Goal: Obtain resource: Obtain resource

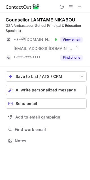
scroll to position [137, 90]
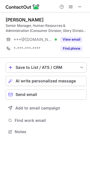
scroll to position [128, 90]
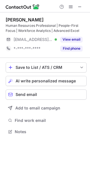
scroll to position [128, 90]
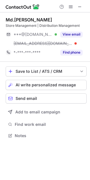
scroll to position [132, 90]
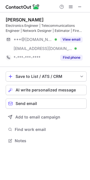
scroll to position [137, 90]
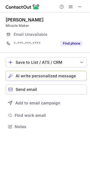
scroll to position [123, 90]
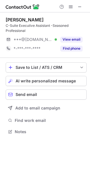
scroll to position [128, 90]
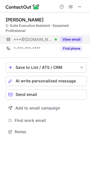
click at [77, 39] on button "View email" at bounding box center [71, 40] width 22 height 6
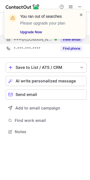
click at [81, 14] on span at bounding box center [81, 15] width 5 height 6
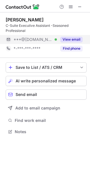
click at [73, 39] on button "View email" at bounding box center [71, 40] width 22 height 6
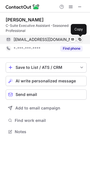
click at [81, 39] on span at bounding box center [79, 39] width 5 height 5
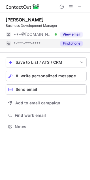
scroll to position [123, 90]
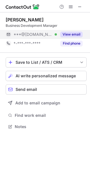
click at [72, 34] on button "View email" at bounding box center [71, 35] width 22 height 6
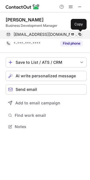
click at [80, 34] on span at bounding box center [79, 34] width 5 height 5
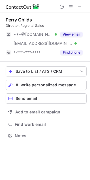
scroll to position [132, 90]
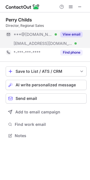
click at [73, 34] on button "View email" at bounding box center [71, 35] width 22 height 6
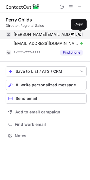
click at [80, 33] on span at bounding box center [79, 34] width 5 height 5
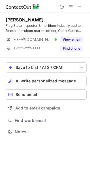
scroll to position [128, 90]
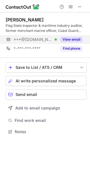
click at [75, 38] on button "View email" at bounding box center [71, 40] width 22 height 6
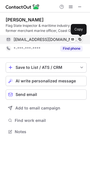
click at [80, 38] on span at bounding box center [79, 39] width 5 height 5
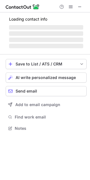
scroll to position [3, 3]
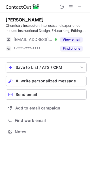
scroll to position [128, 90]
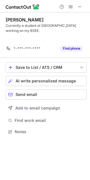
scroll to position [119, 90]
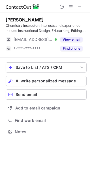
scroll to position [128, 90]
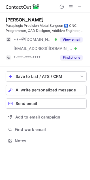
scroll to position [137, 90]
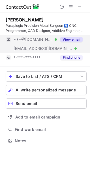
click at [71, 40] on button "View email" at bounding box center [71, 40] width 22 height 6
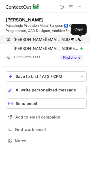
click at [79, 39] on span at bounding box center [79, 39] width 5 height 5
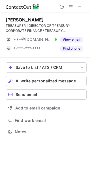
scroll to position [128, 90]
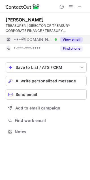
click at [71, 40] on button "View email" at bounding box center [71, 40] width 22 height 6
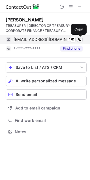
click at [80, 39] on span at bounding box center [79, 39] width 5 height 5
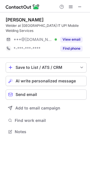
scroll to position [123, 90]
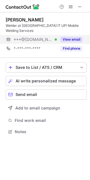
click at [68, 37] on button "View email" at bounding box center [71, 40] width 22 height 6
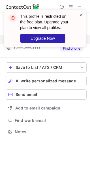
click at [81, 14] on span at bounding box center [81, 15] width 5 height 6
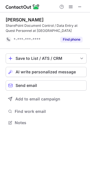
scroll to position [119, 90]
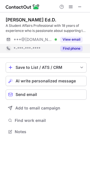
scroll to position [128, 90]
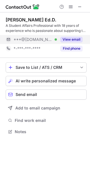
click at [70, 39] on button "View email" at bounding box center [71, 40] width 22 height 6
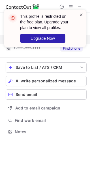
click at [81, 14] on span at bounding box center [81, 15] width 5 height 6
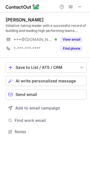
scroll to position [128, 90]
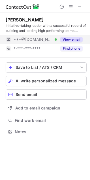
click at [75, 38] on button "View email" at bounding box center [71, 40] width 22 height 6
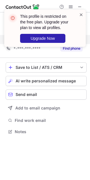
click at [81, 14] on span at bounding box center [81, 15] width 5 height 6
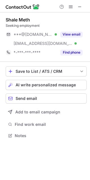
scroll to position [132, 90]
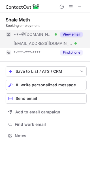
click at [69, 34] on button "View email" at bounding box center [71, 35] width 22 height 6
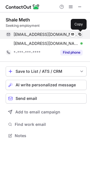
click at [78, 33] on span at bounding box center [79, 34] width 5 height 5
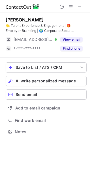
scroll to position [128, 90]
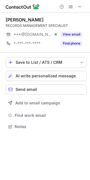
scroll to position [123, 90]
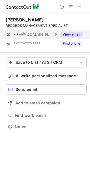
click at [75, 33] on button "View email" at bounding box center [71, 35] width 22 height 6
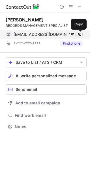
click at [78, 33] on span at bounding box center [79, 34] width 5 height 5
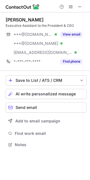
scroll to position [141, 90]
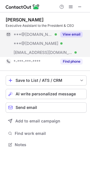
click at [69, 34] on button "View email" at bounding box center [71, 35] width 22 height 6
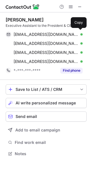
scroll to position [150, 90]
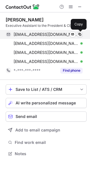
click at [80, 33] on span at bounding box center [79, 34] width 5 height 5
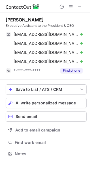
scroll to position [3, 3]
